Goal: Task Accomplishment & Management: Complete application form

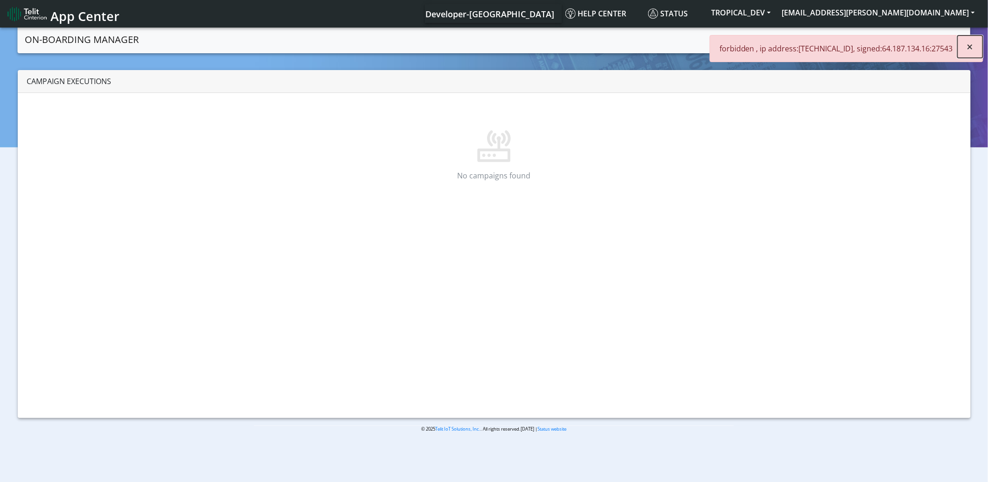
click at [973, 44] on span "×" at bounding box center [970, 46] width 7 height 15
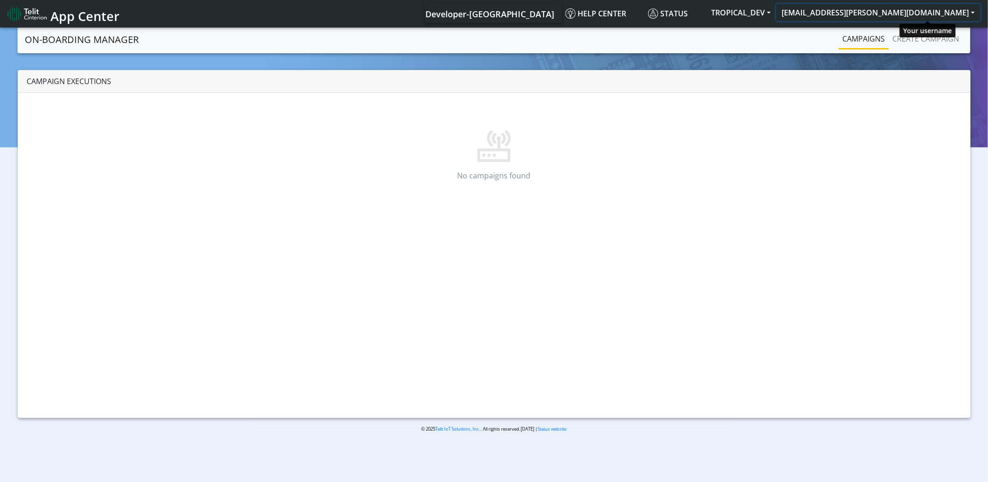
click at [911, 13] on button "[EMAIL_ADDRESS][PERSON_NAME][DOMAIN_NAME]" at bounding box center [879, 12] width 204 height 17
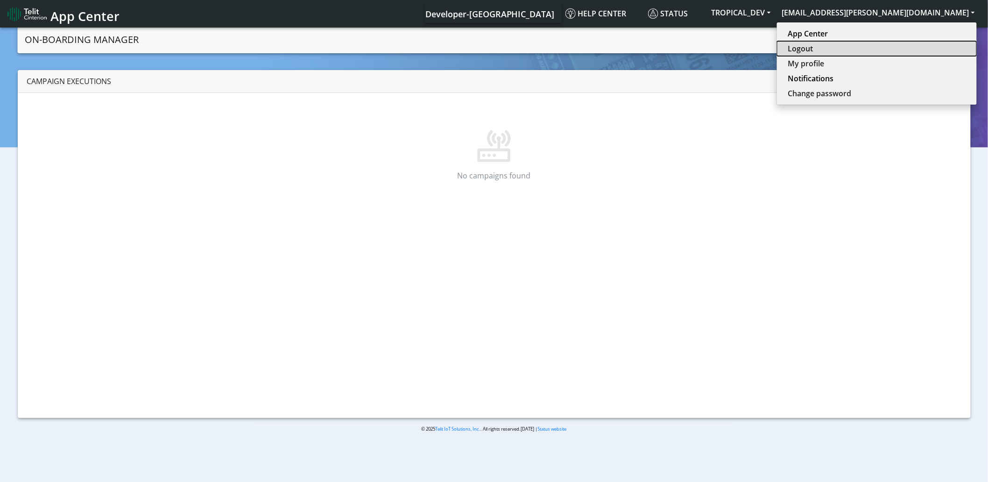
click at [907, 50] on button "Logout" at bounding box center [877, 48] width 200 height 15
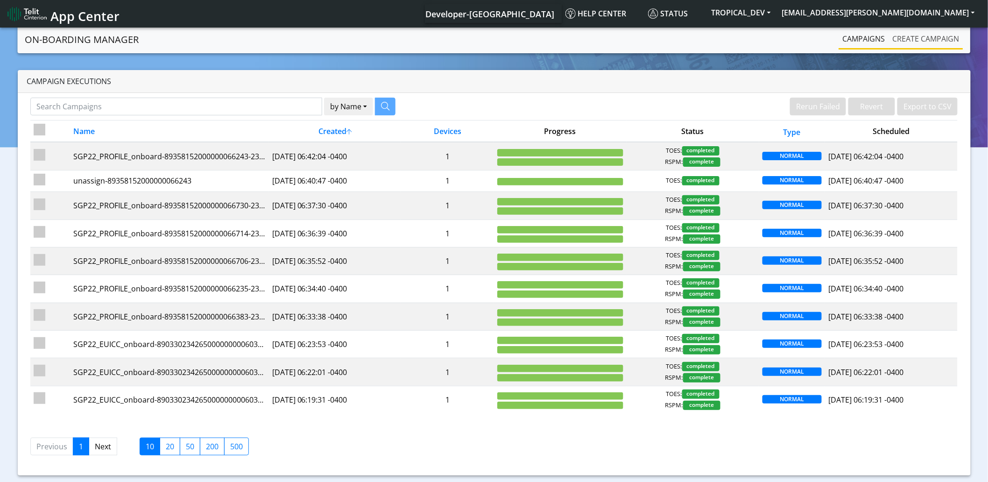
click at [905, 40] on link "Create campaign" at bounding box center [926, 38] width 74 height 19
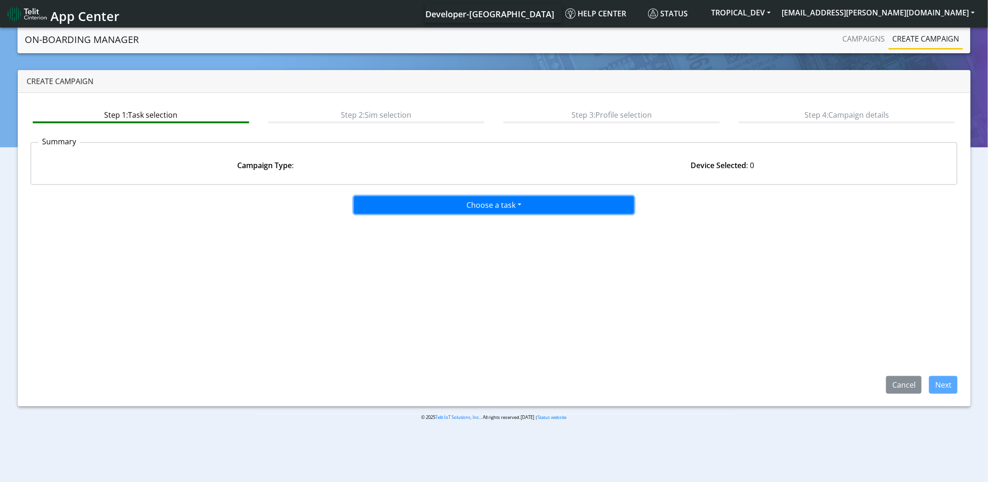
click at [409, 199] on button "Choose a task" at bounding box center [494, 205] width 280 height 18
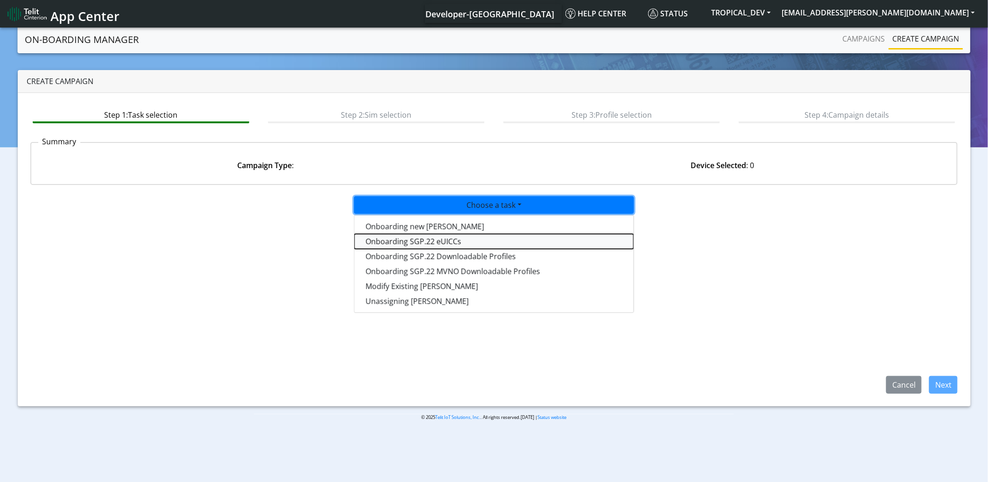
click at [412, 241] on tasksgp22eUICC-dropdown "Onboarding SGP.22 eUICCs" at bounding box center [494, 241] width 279 height 15
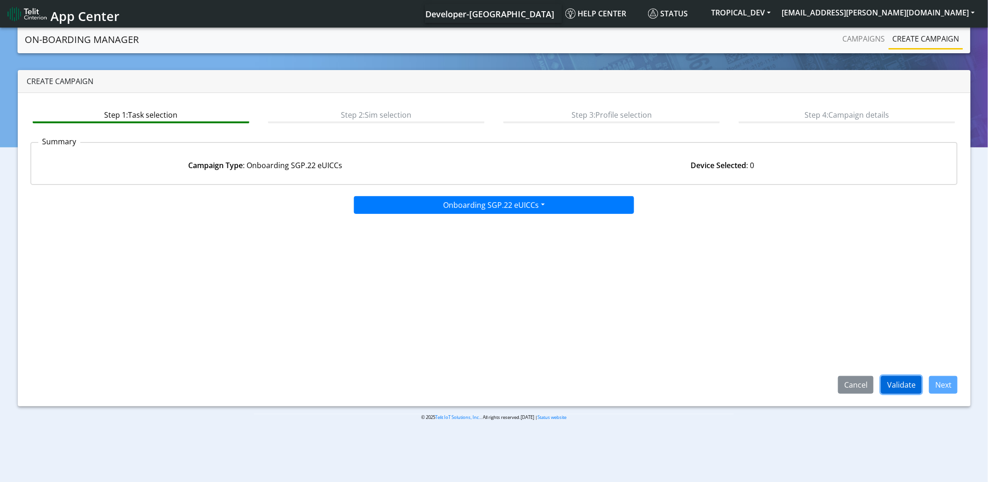
click at [906, 388] on button "Validate" at bounding box center [901, 385] width 41 height 18
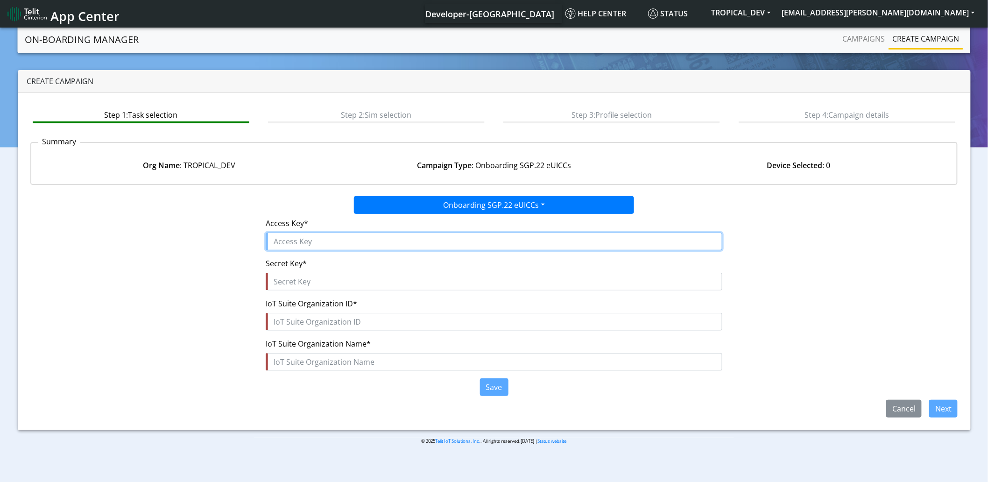
click at [323, 239] on input "text" at bounding box center [494, 242] width 457 height 18
paste input "YiHVmUkcubJD05kk8AlR"
type input "YiHVmUkcubJD05kk8AlR"
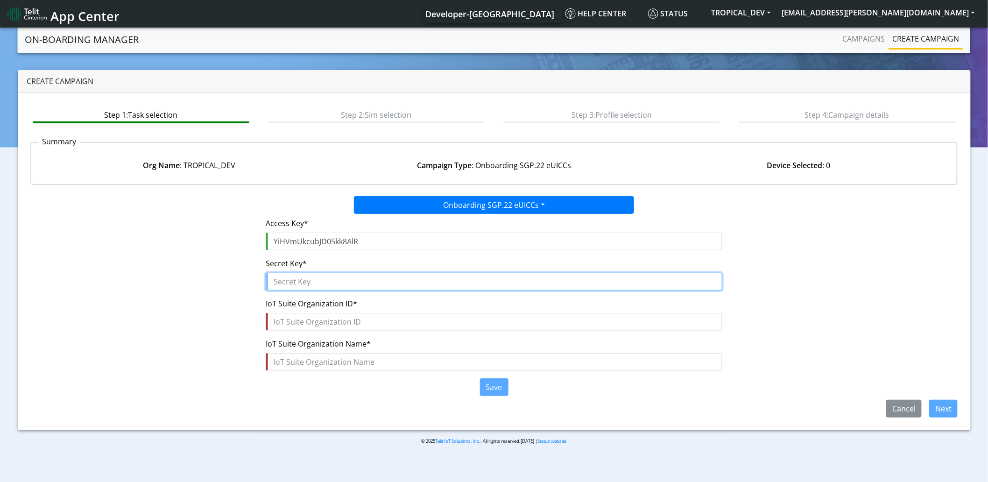
click at [300, 283] on input "text" at bounding box center [494, 282] width 457 height 18
paste input "RH2zcBQP7nIxe$iMiuIFmRv7C8q8ZzswKvJvt7ME"
type input "RH2zcBQP7nIxe$iMiuIFmRv7C8q8ZzswKvJvt7ME"
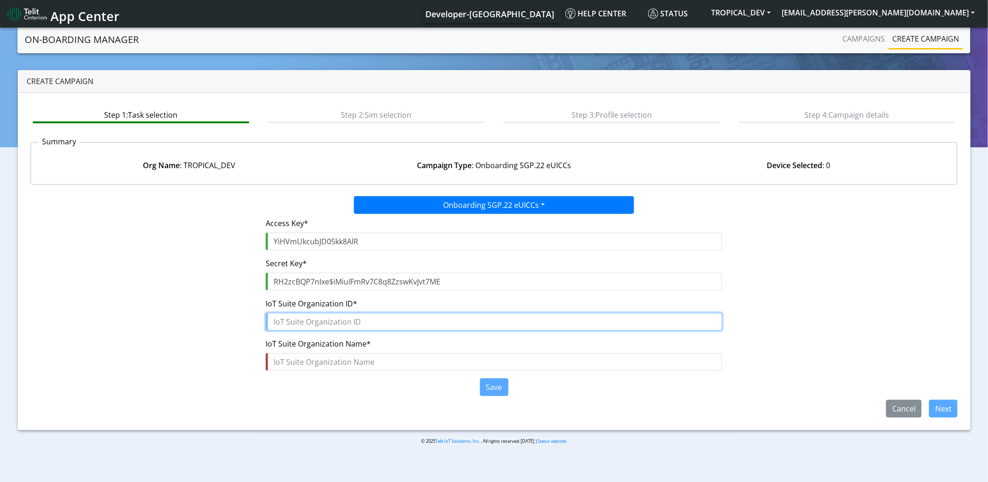
click at [302, 319] on input "text" at bounding box center [494, 322] width 457 height 18
paste input "7b4c907c-ac14-4784-9218-193f7fce0b10"
type input "7b4c907c-ac14-4784-9218-193f7fce0b10"
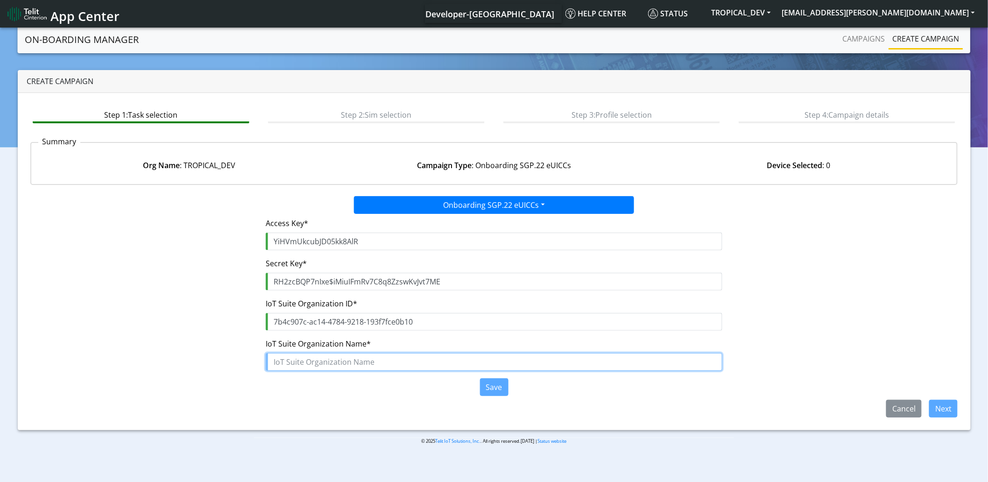
click at [343, 357] on input "text" at bounding box center [494, 362] width 457 height 18
paste input "RSPMBr_TROPICAL_DEV"
type input "RSPMBr_TROPICAL_DEV"
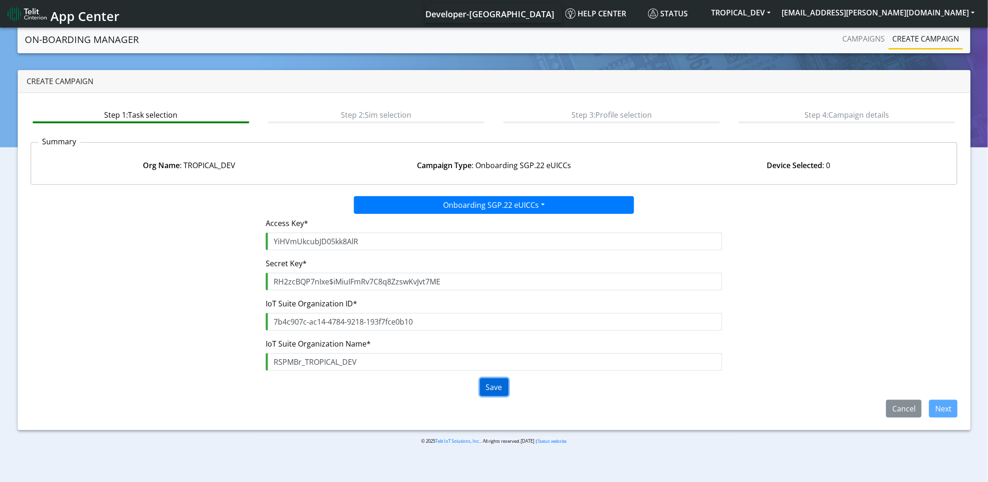
click at [487, 386] on button "Save" at bounding box center [494, 387] width 28 height 18
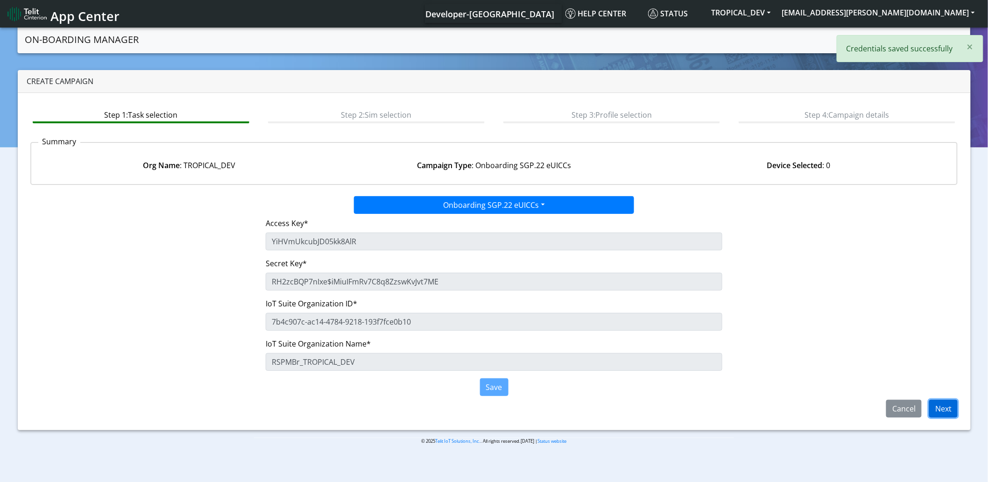
click at [941, 409] on button "Next" at bounding box center [944, 409] width 28 height 18
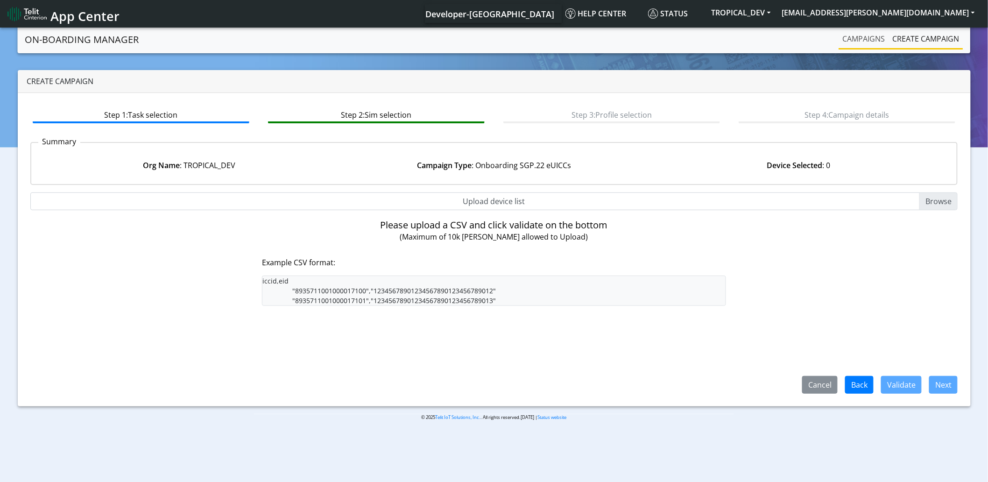
click at [866, 40] on link "Campaigns" at bounding box center [864, 38] width 50 height 19
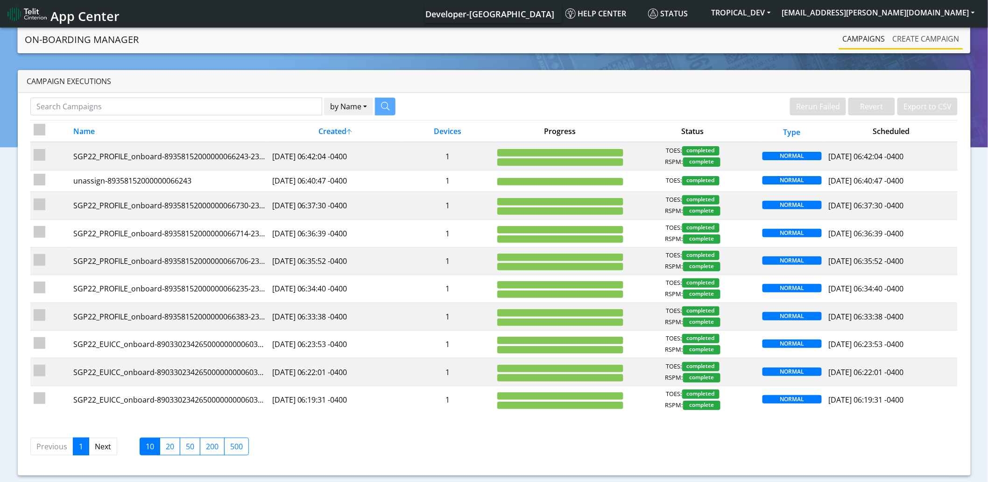
click at [919, 38] on link "Create campaign" at bounding box center [926, 38] width 74 height 19
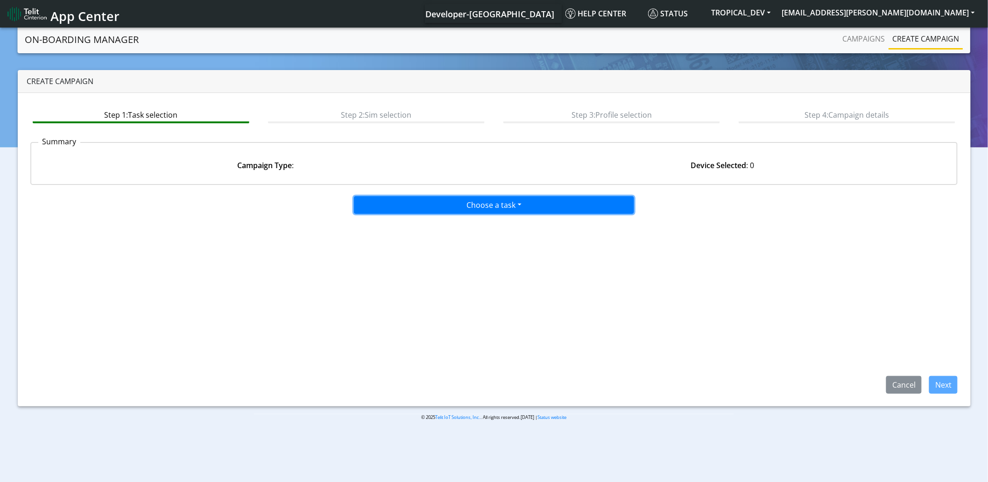
click at [482, 197] on button "Choose a task" at bounding box center [494, 205] width 280 height 18
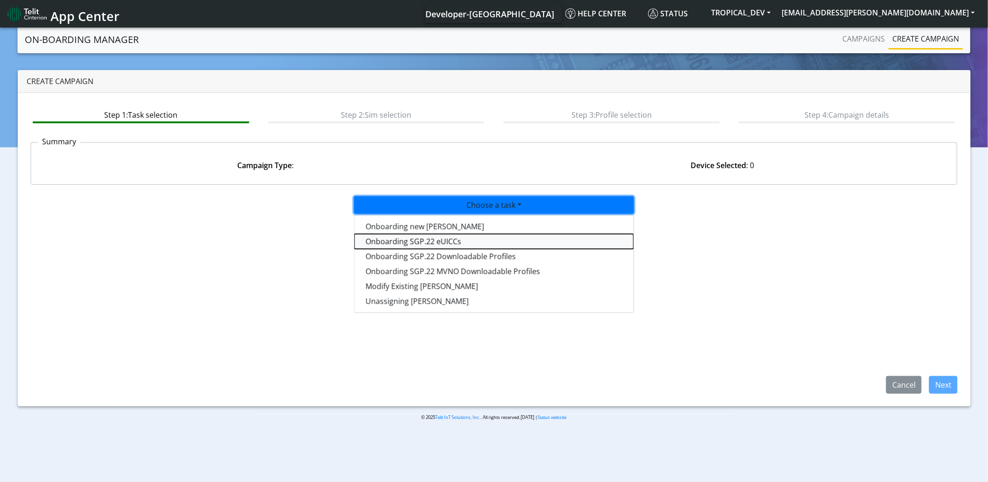
click at [453, 241] on tasksgp22eUICC-dropdown "Onboarding SGP.22 eUICCs" at bounding box center [494, 241] width 279 height 15
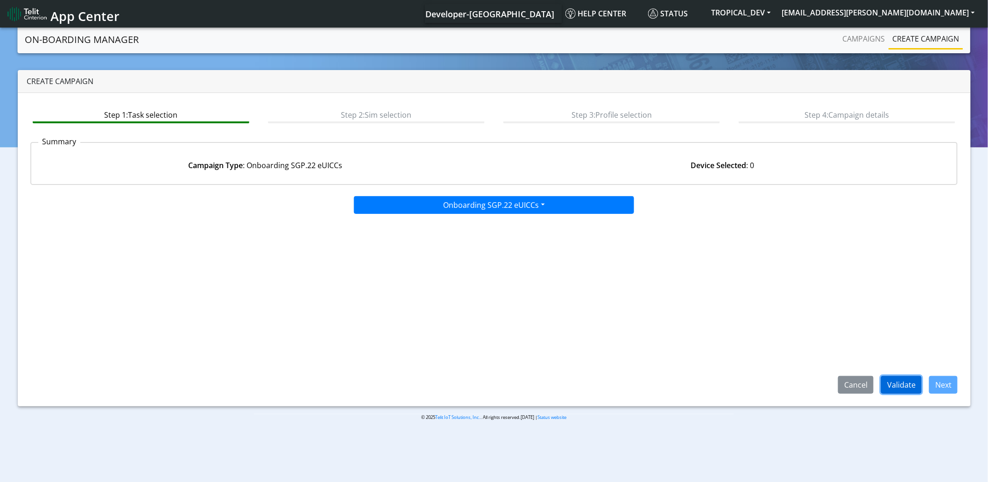
click at [904, 390] on button "Validate" at bounding box center [901, 385] width 41 height 18
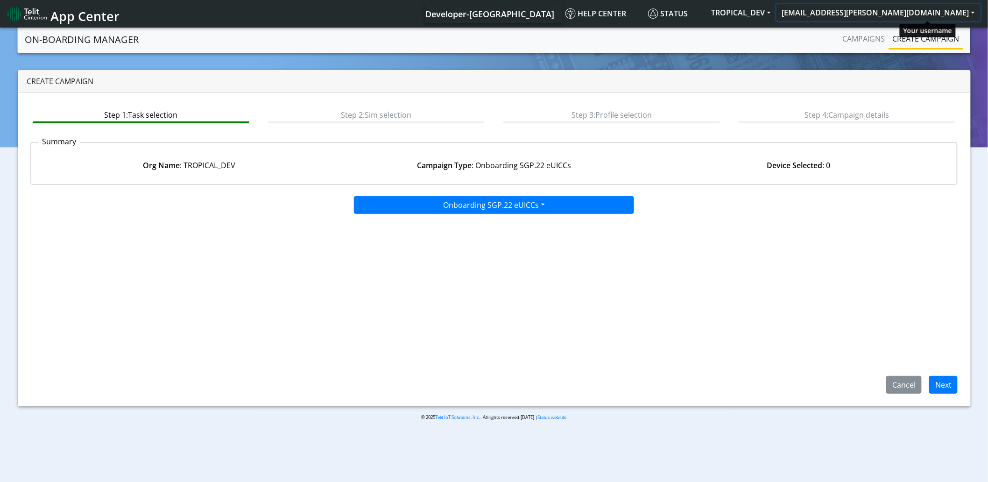
click at [890, 14] on button "[EMAIL_ADDRESS][PERSON_NAME][DOMAIN_NAME]" at bounding box center [879, 12] width 204 height 17
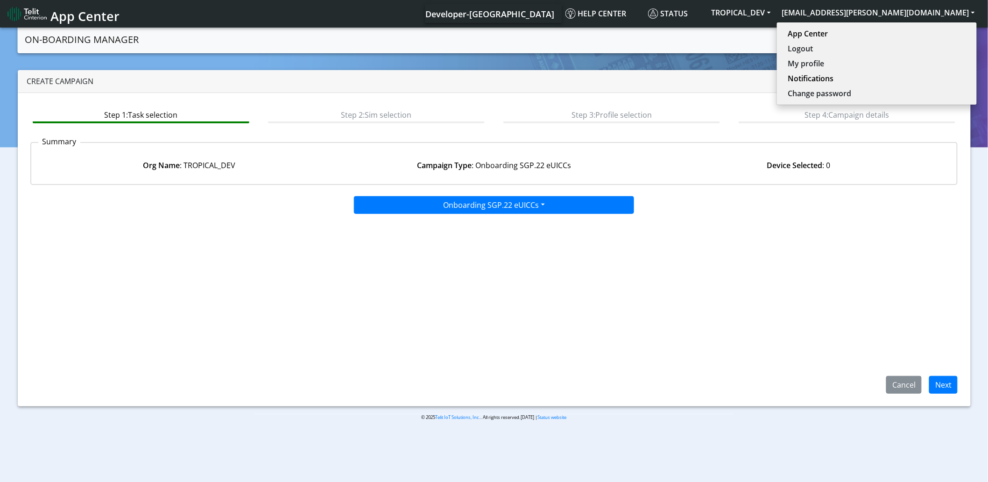
click at [82, 16] on span "App Center" at bounding box center [84, 15] width 69 height 17
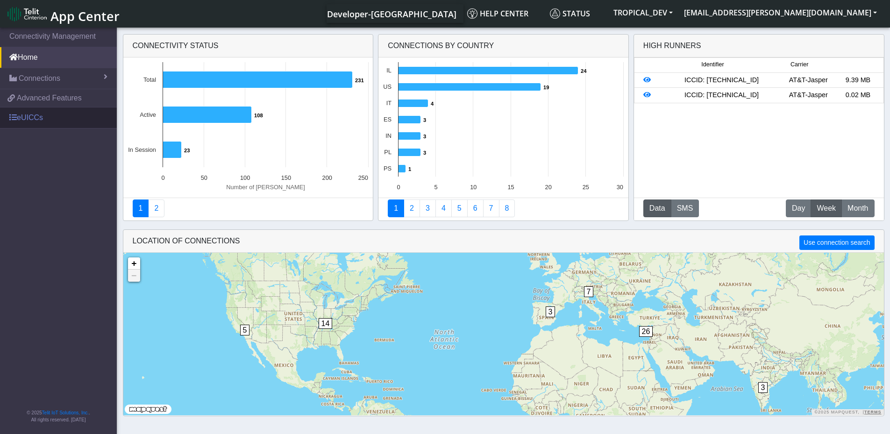
click at [28, 119] on link "eUICCs" at bounding box center [58, 117] width 117 height 21
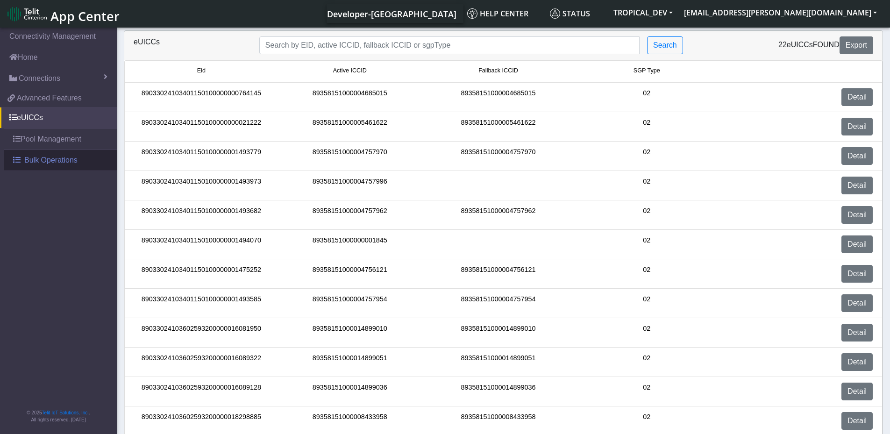
click at [75, 163] on span "Bulk Operations" at bounding box center [50, 160] width 53 height 11
